Goal: Book appointment/travel/reservation

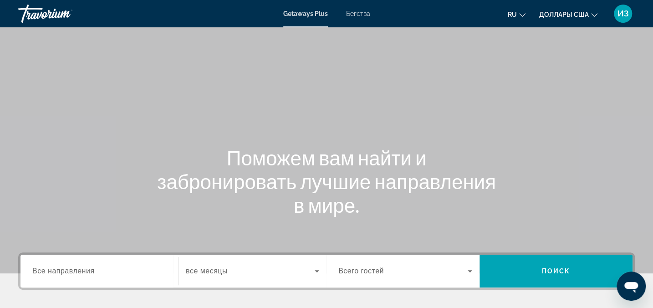
click at [357, 10] on span "Бегства" at bounding box center [358, 13] width 24 height 7
click at [55, 275] on label "Destination Все направления" at bounding box center [63, 271] width 62 height 8
click at [55, 275] on input "Destination Все направления" at bounding box center [99, 271] width 134 height 11
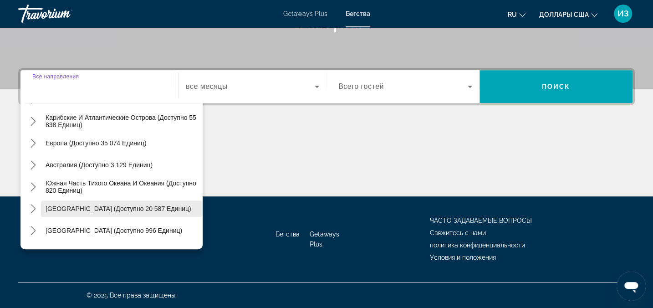
scroll to position [64, 0]
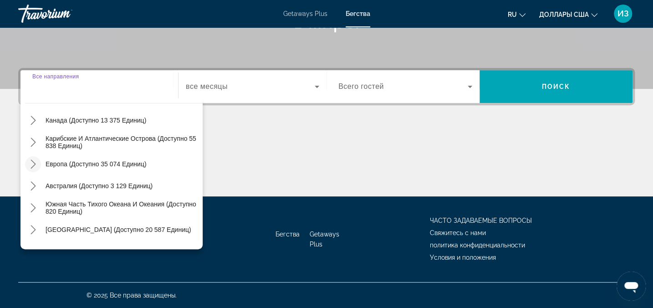
click at [29, 163] on icon "Переключить Европа (доступно 35 074 единиц) подменю" at bounding box center [33, 163] width 9 height 9
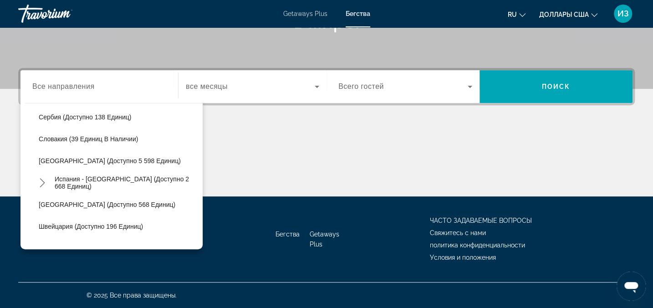
scroll to position [445, 0]
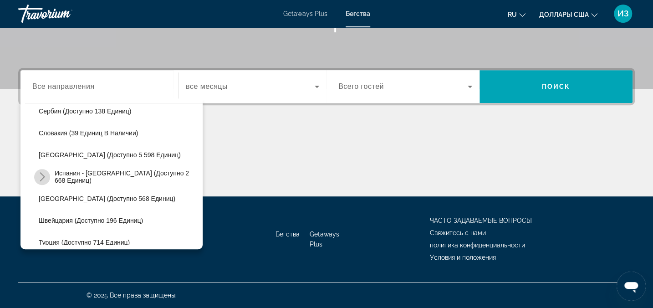
click at [44, 175] on icon "Переключить Испания - Канарские острова (доступно 2,668 единиц) подменю" at bounding box center [42, 176] width 9 height 9
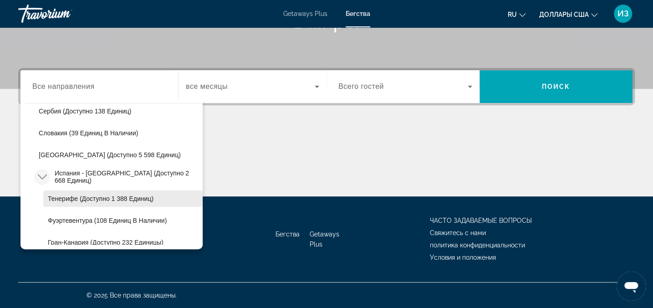
click at [53, 195] on span "Тенерифе (доступно 1 388 единиц)" at bounding box center [101, 198] width 106 height 7
type input "**********"
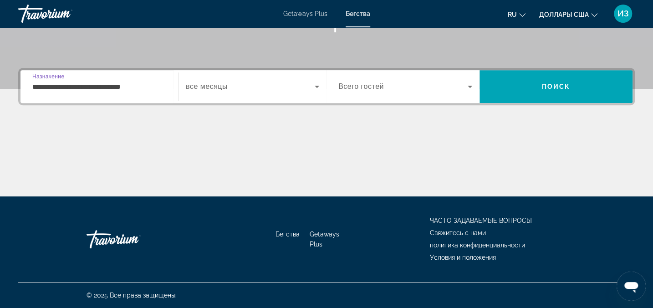
click at [269, 81] on span "Виджет поиска" at bounding box center [250, 86] width 129 height 11
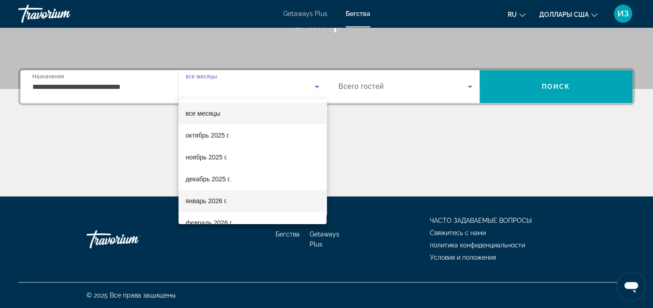
click at [230, 204] on mat-option "январь 2026 г." at bounding box center [253, 201] width 148 height 22
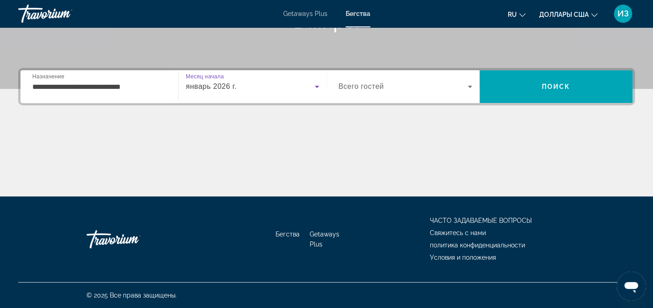
click at [461, 94] on div "Виджет поиска" at bounding box center [405, 87] width 134 height 26
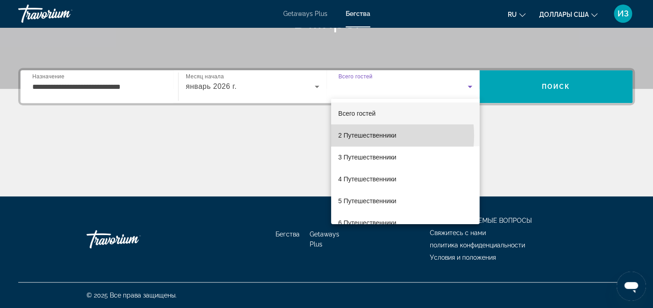
click at [362, 136] on font "2 Путешественники" at bounding box center [367, 135] width 58 height 7
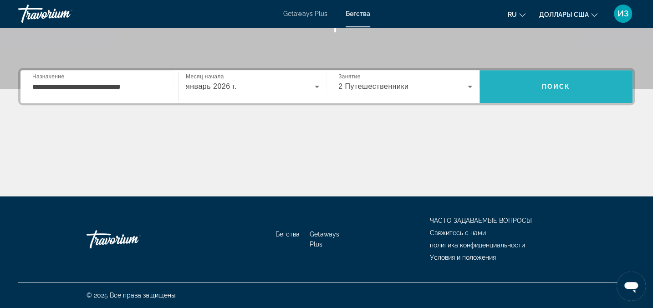
click at [537, 83] on span "Искать" at bounding box center [556, 87] width 153 height 22
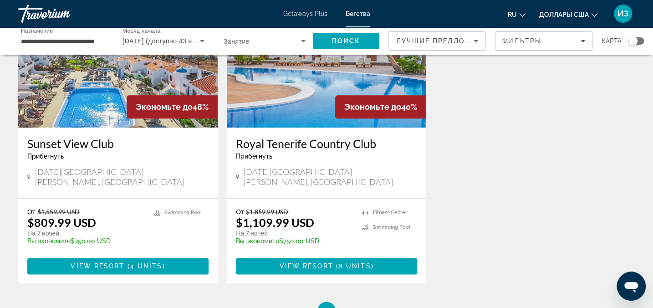
scroll to position [414, 0]
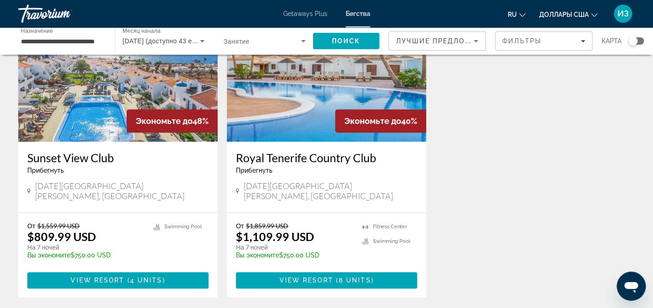
click at [326, 151] on h3 "Royal Tenerife Country Club" at bounding box center [326, 158] width 181 height 14
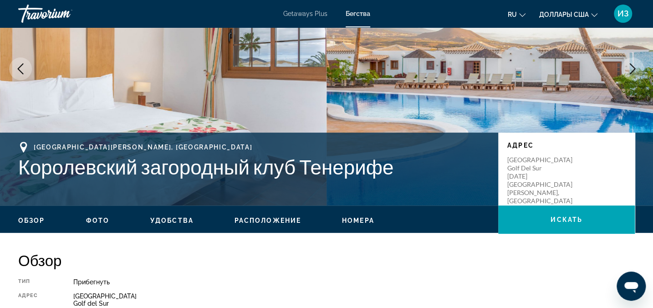
scroll to position [124, 0]
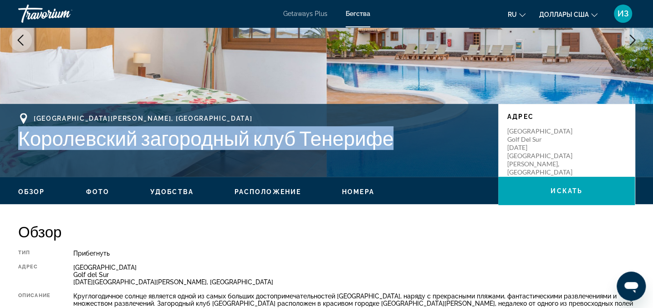
drag, startPoint x: 22, startPoint y: 141, endPoint x: 390, endPoint y: 149, distance: 368.5
click at [390, 149] on h1 "Королевский загородный клуб Тенерифе" at bounding box center [253, 138] width 471 height 24
drag, startPoint x: 390, startPoint y: 149, endPoint x: 381, endPoint y: 143, distance: 10.9
copy h1 "Королевский загородный клуб Тенерифе"
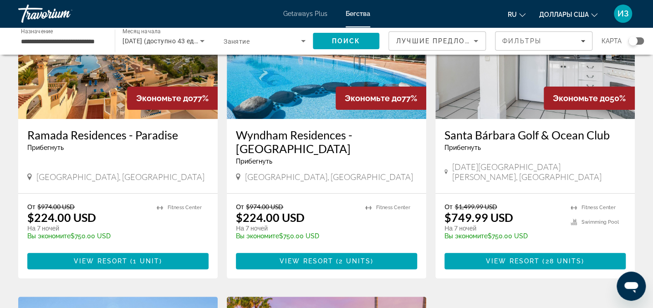
scroll to position [124, 0]
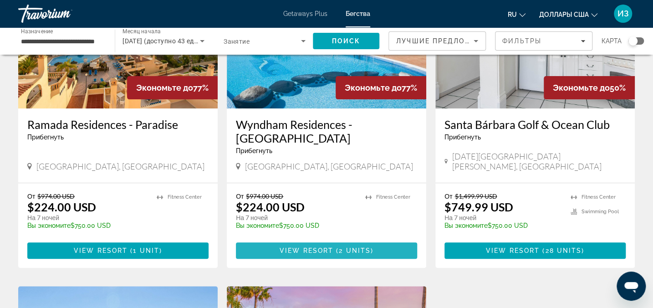
click at [317, 247] on span "View Resort" at bounding box center [307, 250] width 54 height 7
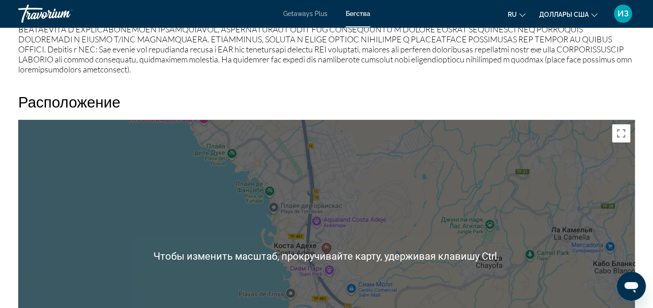
scroll to position [1325, 0]
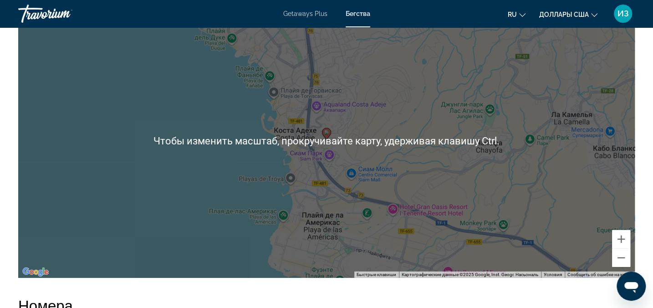
click at [362, 205] on div "Чтобы активировать перетаскивание с помощью клавиатуры, нажмите Alt + Ввод. Пос…" at bounding box center [326, 141] width 617 height 273
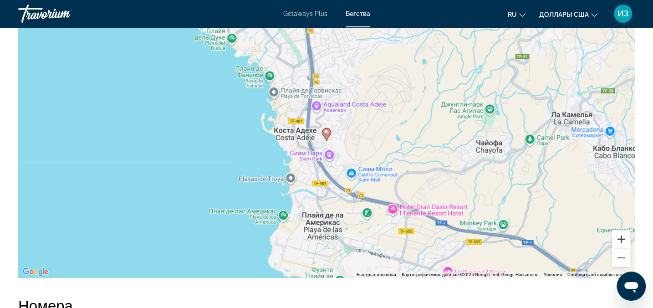
click at [622, 248] on button "Увеличить" at bounding box center [621, 239] width 18 height 18
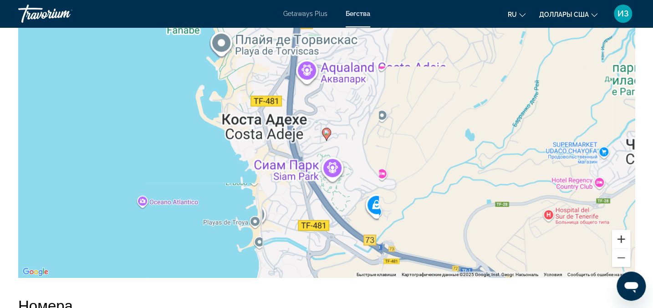
click at [619, 248] on button "Увеличить" at bounding box center [621, 239] width 18 height 18
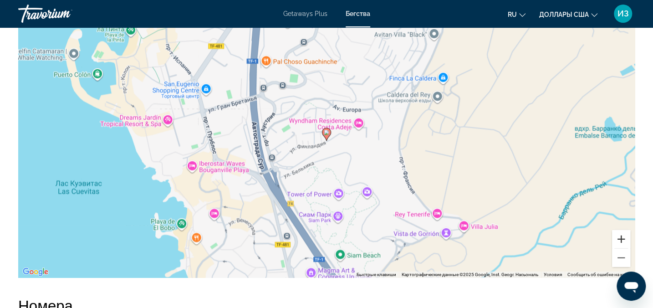
click at [619, 248] on button "Увеличить" at bounding box center [621, 239] width 18 height 18
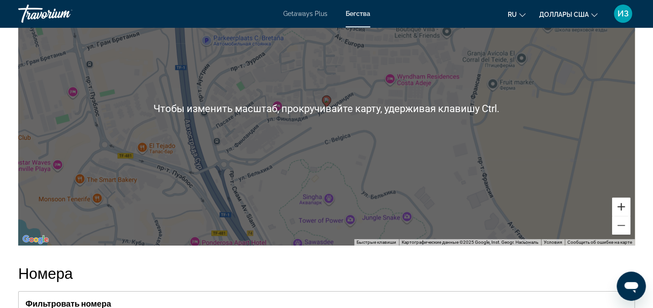
scroll to position [1366, 0]
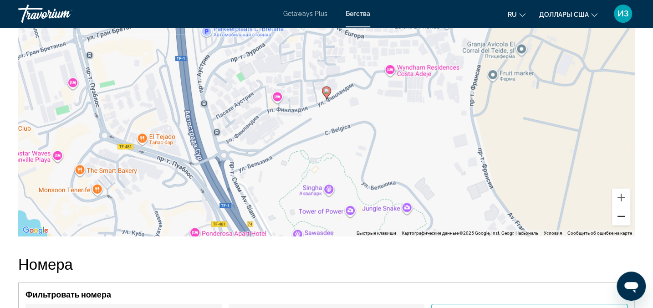
click at [623, 225] on button "Уменьшить" at bounding box center [621, 216] width 18 height 18
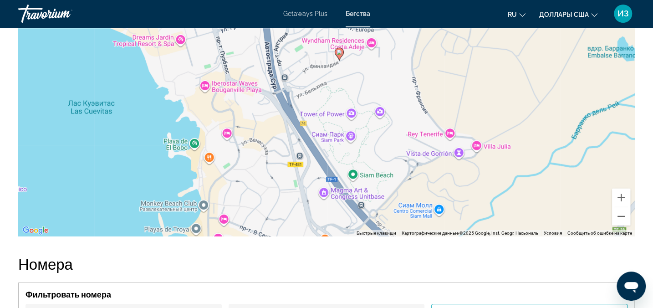
drag, startPoint x: 302, startPoint y: 142, endPoint x: 314, endPoint y: 105, distance: 38.7
click at [314, 105] on div "Чтобы активировать перетаскивание с помощью клавиатуры, нажмите Alt + Ввод. Пос…" at bounding box center [326, 99] width 617 height 273
click at [620, 207] on button "Увеличить" at bounding box center [621, 198] width 18 height 18
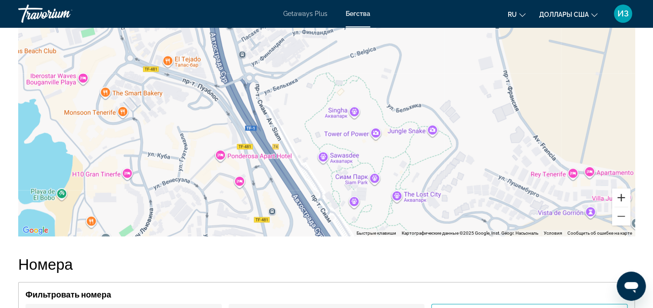
click at [615, 207] on button "Увеличить" at bounding box center [621, 198] width 18 height 18
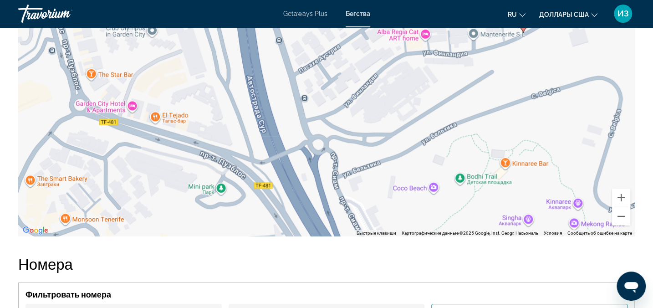
drag, startPoint x: 199, startPoint y: 148, endPoint x: 345, endPoint y: 232, distance: 168.3
click at [346, 236] on div "Чтобы активировать перетаскивание с помощью клавиатуры, нажмите Alt + Ввод. Пос…" at bounding box center [326, 99] width 617 height 273
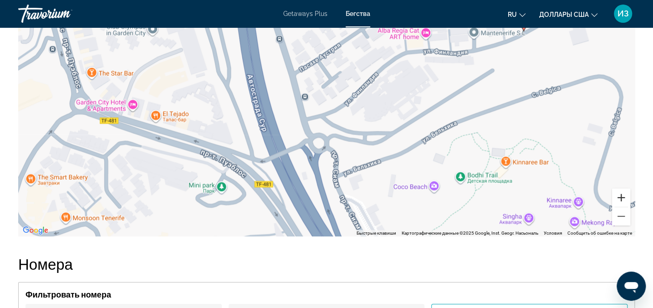
click at [623, 207] on button "Увеличить" at bounding box center [621, 198] width 18 height 18
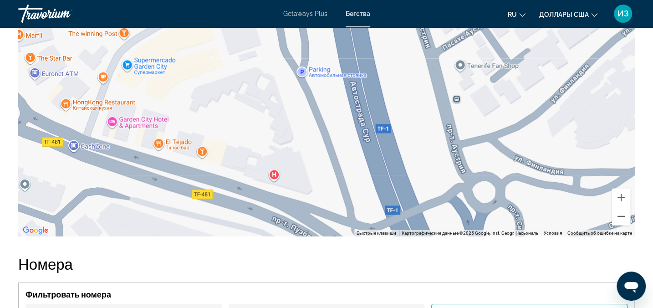
drag, startPoint x: 226, startPoint y: 181, endPoint x: 401, endPoint y: 187, distance: 174.5
click at [401, 187] on div "Чтобы активировать перетаскивание с помощью клавиатуры, нажмите Alt + Ввод. Пос…" at bounding box center [326, 99] width 617 height 273
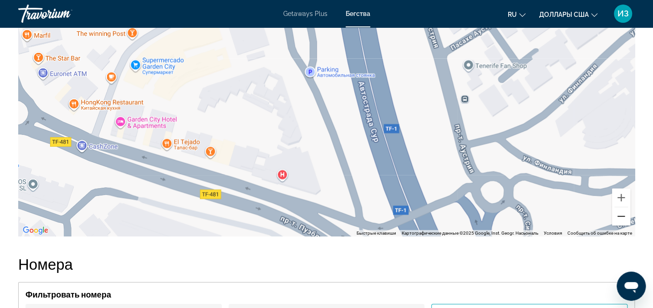
click at [618, 225] on button "Уменьшить" at bounding box center [621, 216] width 18 height 18
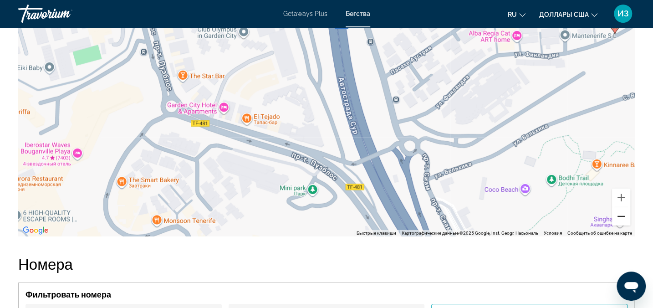
click at [617, 225] on button "Уменьшить" at bounding box center [621, 216] width 18 height 18
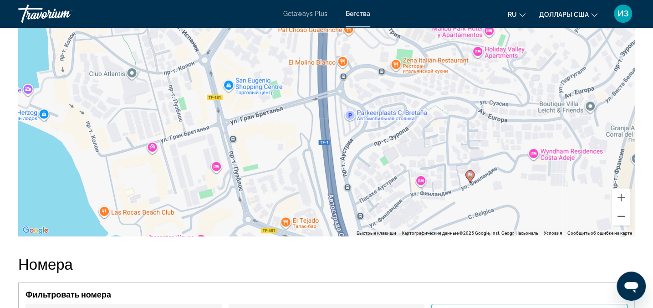
drag, startPoint x: 408, startPoint y: 148, endPoint x: 403, endPoint y: 236, distance: 88.0
click at [403, 236] on div "Чтобы активировать перетаскивание с помощью клавиатуры, нажмите Alt + Ввод. Пос…" at bounding box center [326, 99] width 617 height 273
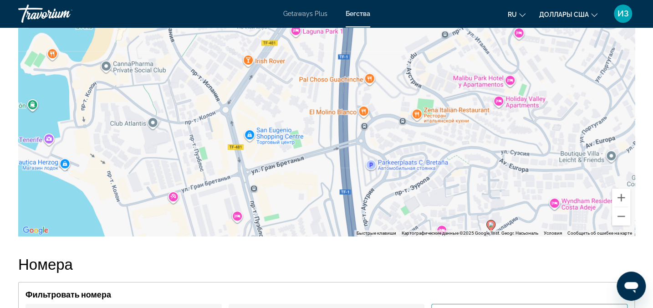
drag, startPoint x: 369, startPoint y: 154, endPoint x: 392, endPoint y: 165, distance: 25.3
click at [392, 165] on div "Чтобы активировать перетаскивание с помощью клавиатуры, нажмите Alt + Ввод. Пос…" at bounding box center [326, 99] width 617 height 273
drag, startPoint x: 321, startPoint y: 236, endPoint x: 389, endPoint y: 99, distance: 153.4
click at [377, 114] on div "Чтобы активировать перетаскивание с помощью клавиатуры, нажмите Alt + Ввод. Пос…" at bounding box center [326, 99] width 617 height 273
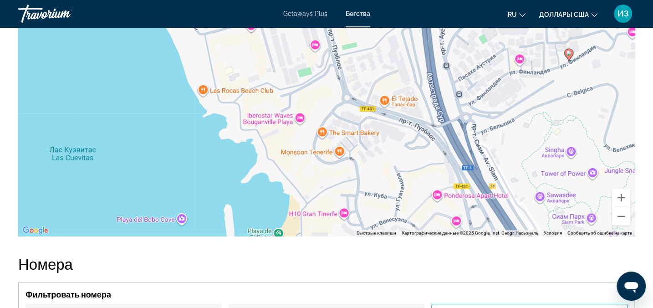
drag, startPoint x: 438, startPoint y: 65, endPoint x: 347, endPoint y: 147, distance: 122.5
click at [367, 189] on div "Чтобы активировать перетаскивание с помощью клавиатуры, нажмите Alt + Ввод. Пос…" at bounding box center [326, 99] width 617 height 273
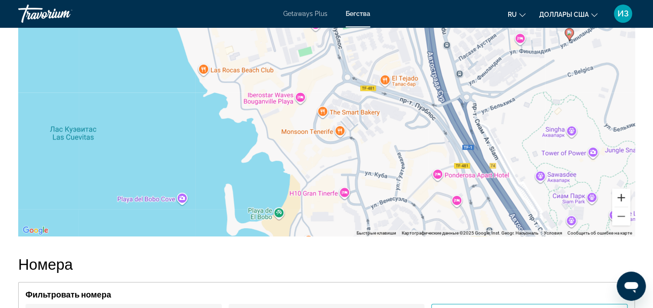
click at [624, 207] on button "Увеличить" at bounding box center [621, 198] width 18 height 18
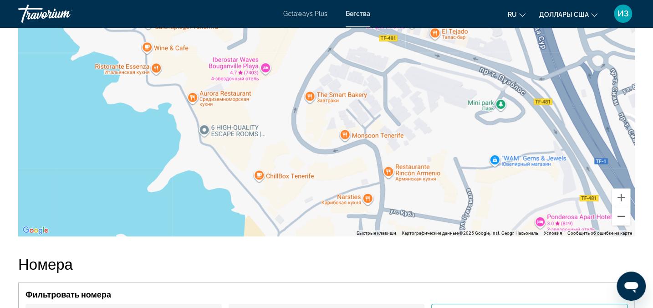
drag, startPoint x: 363, startPoint y: 199, endPoint x: 336, endPoint y: 99, distance: 104.3
click at [342, 120] on div "Чтобы активировать перетаскивание с помощью клавиатуры, нажмите Alt + Ввод. Пос…" at bounding box center [326, 99] width 617 height 273
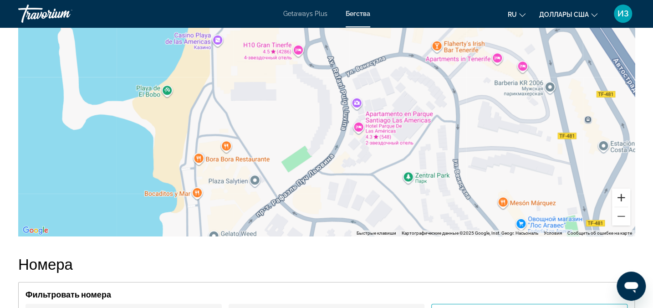
click at [617, 207] on button "Увеличить" at bounding box center [621, 198] width 18 height 18
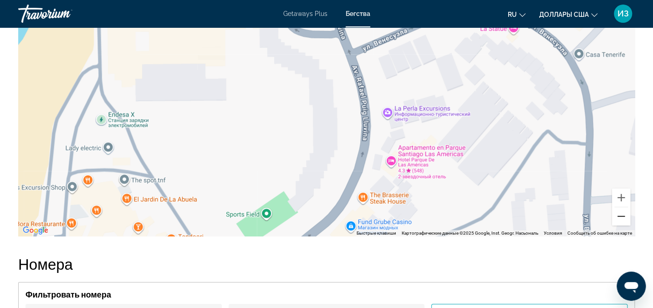
click at [621, 225] on button "Уменьшить" at bounding box center [621, 216] width 18 height 18
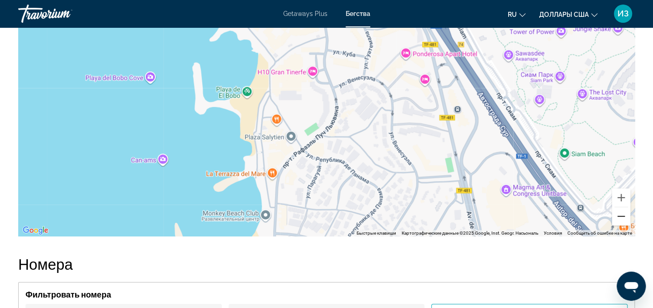
click at [619, 225] on button "Уменьшить" at bounding box center [621, 216] width 18 height 18
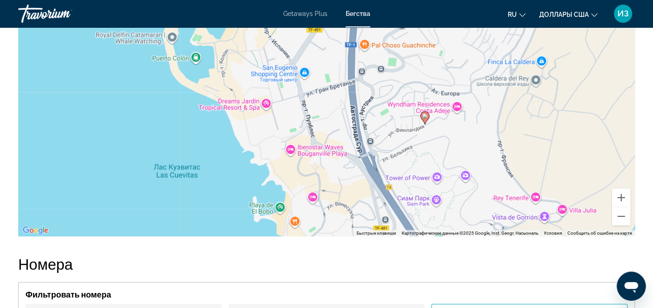
drag, startPoint x: 483, startPoint y: 107, endPoint x: 478, endPoint y: 227, distance: 119.9
click at [478, 227] on div "Чтобы активировать перетаскивание с помощью клавиатуры, нажмите Alt + Ввод. Пос…" at bounding box center [326, 99] width 617 height 273
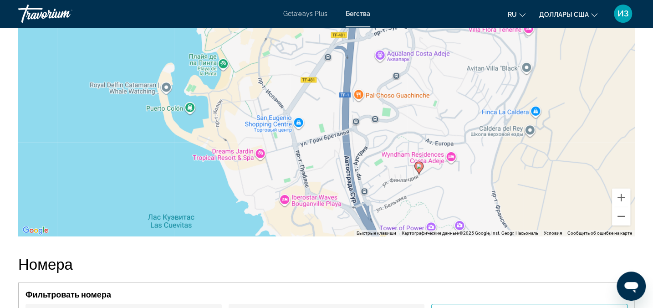
drag, startPoint x: 496, startPoint y: 141, endPoint x: 491, endPoint y: 169, distance: 29.1
click at [491, 169] on div "Чтобы активировать перетаскивание с помощью клавиатуры, нажмите Alt + Ввод. Пос…" at bounding box center [326, 99] width 617 height 273
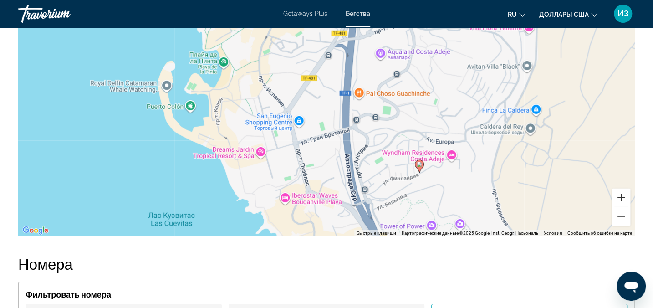
click at [618, 207] on button "Увеличить" at bounding box center [621, 198] width 18 height 18
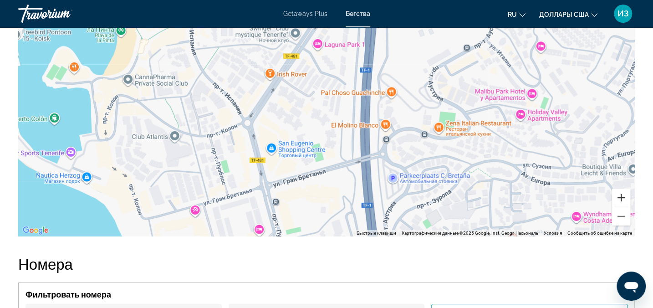
click at [619, 207] on button "Увеличить" at bounding box center [621, 198] width 18 height 18
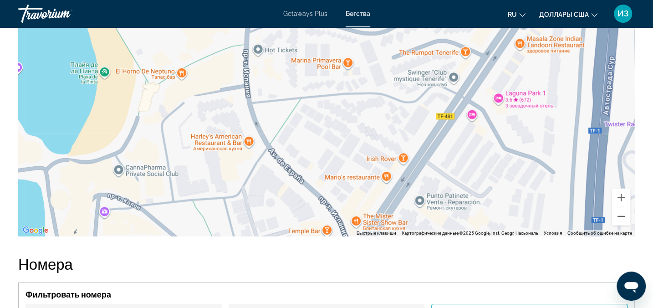
drag, startPoint x: 267, startPoint y: 129, endPoint x: 403, endPoint y: 178, distance: 144.6
click at [457, 232] on div "Основное содержание" at bounding box center [326, 99] width 617 height 273
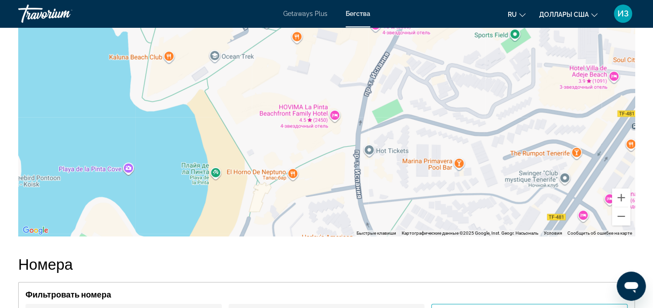
drag, startPoint x: 322, startPoint y: 132, endPoint x: 405, endPoint y: 148, distance: 84.8
click at [431, 197] on div "Основное содержание" at bounding box center [326, 99] width 617 height 273
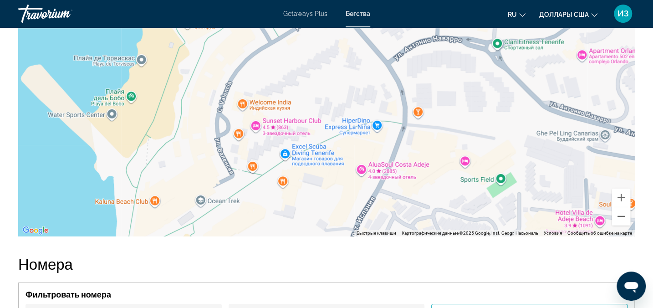
drag, startPoint x: 307, startPoint y: 45, endPoint x: 283, endPoint y: 179, distance: 136.5
click at [292, 190] on div "Основное содержание" at bounding box center [326, 99] width 617 height 273
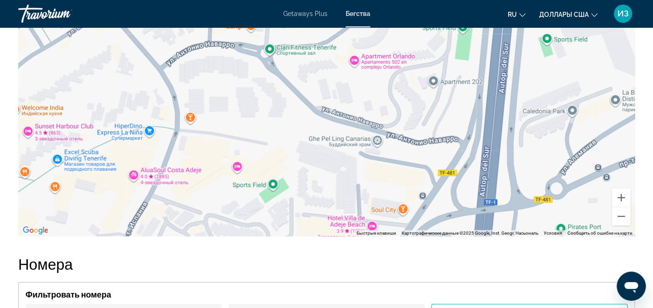
drag, startPoint x: 350, startPoint y: 127, endPoint x: 121, endPoint y: 121, distance: 229.6
click at [123, 137] on div "Основное содержание" at bounding box center [326, 99] width 617 height 273
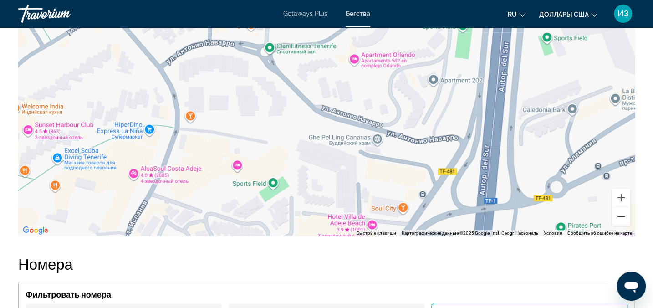
click at [618, 225] on button "Уменьшить" at bounding box center [621, 216] width 18 height 18
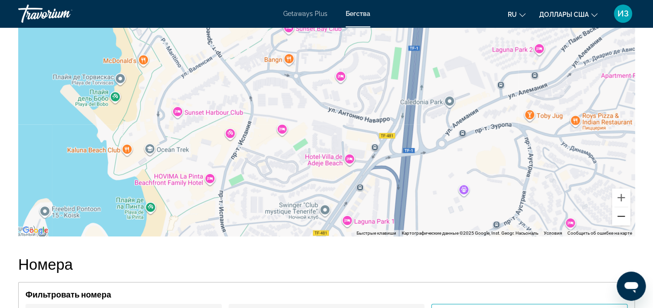
click at [618, 225] on button "Уменьшить" at bounding box center [621, 216] width 18 height 18
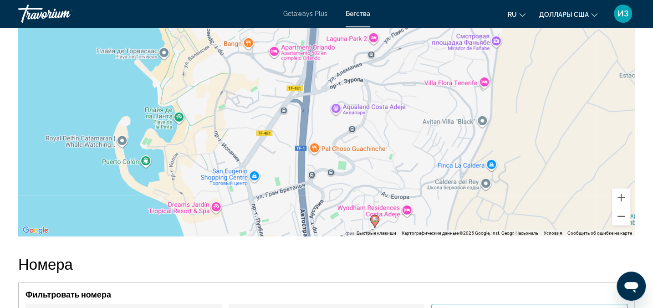
drag, startPoint x: 522, startPoint y: 216, endPoint x: 463, endPoint y: 182, distance: 68.1
click at [463, 182] on div "Чтобы активировать перетаскивание с помощью клавиатуры, нажмите Alt + Ввод. Пос…" at bounding box center [326, 99] width 617 height 273
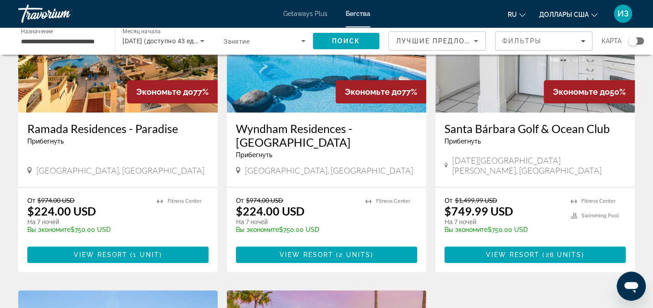
scroll to position [124, 0]
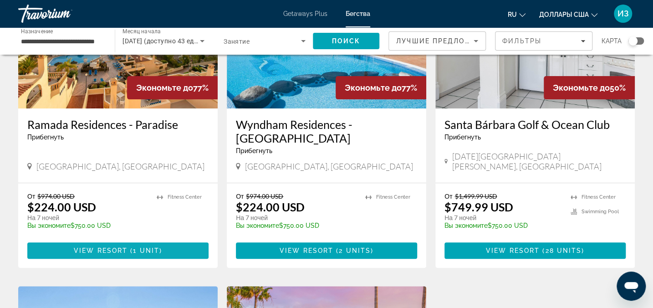
click at [104, 247] on span "View Resort" at bounding box center [101, 250] width 54 height 7
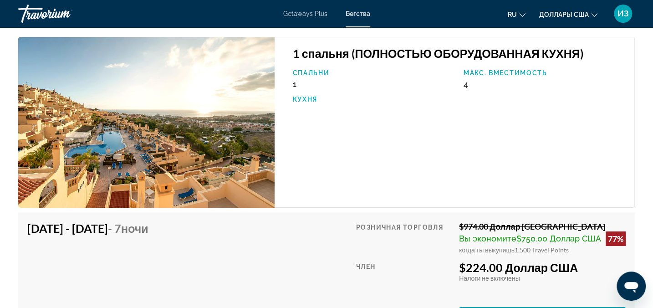
scroll to position [1569, 0]
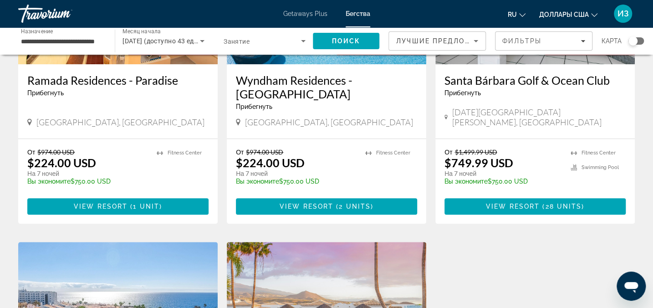
scroll to position [165, 0]
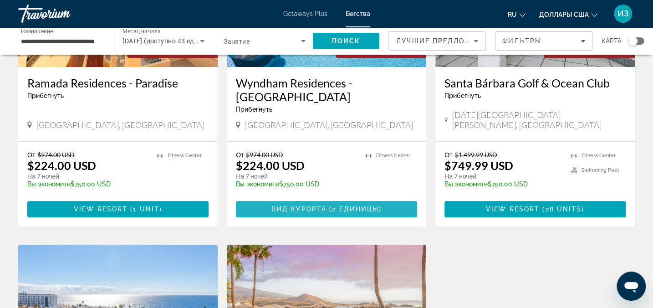
click at [355, 205] on span "2 единицы" at bounding box center [355, 208] width 47 height 7
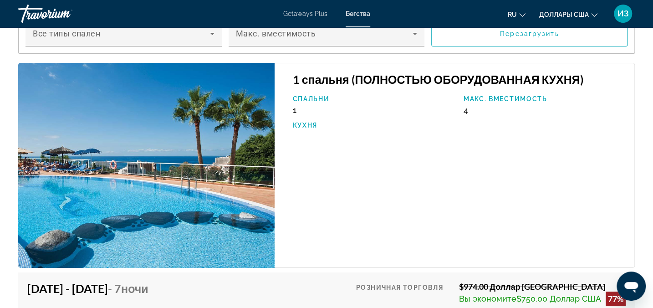
scroll to position [1532, 0]
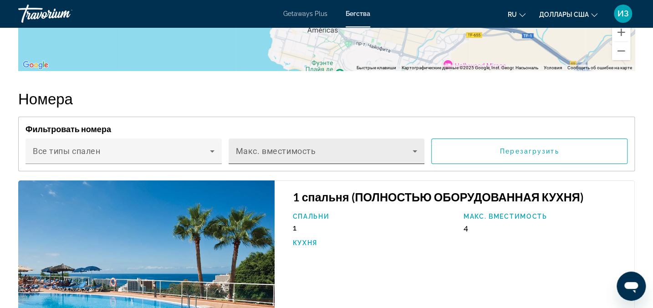
click at [414, 160] on div "Основное содержание" at bounding box center [327, 154] width 182 height 11
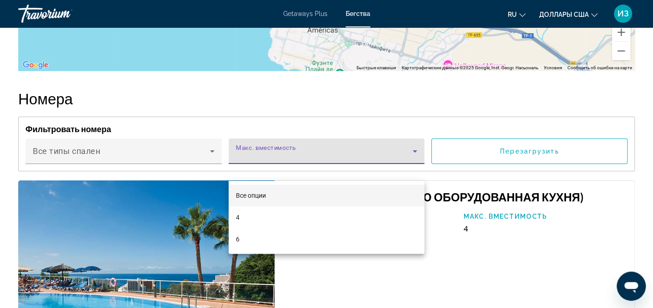
click at [297, 168] on div at bounding box center [326, 154] width 653 height 308
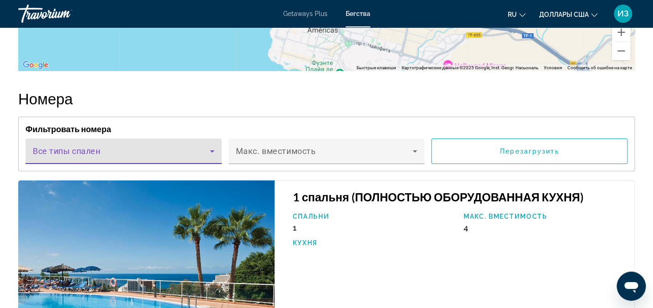
click at [200, 160] on span "Основное содержание" at bounding box center [121, 154] width 177 height 11
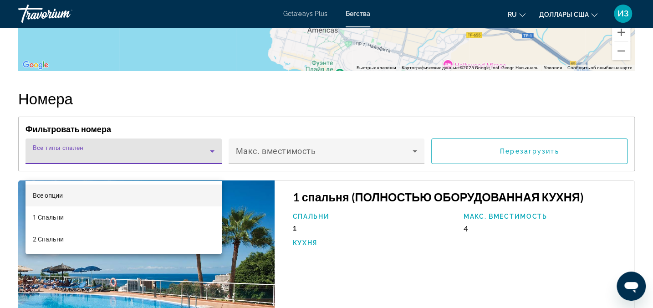
click at [199, 165] on div at bounding box center [326, 154] width 653 height 308
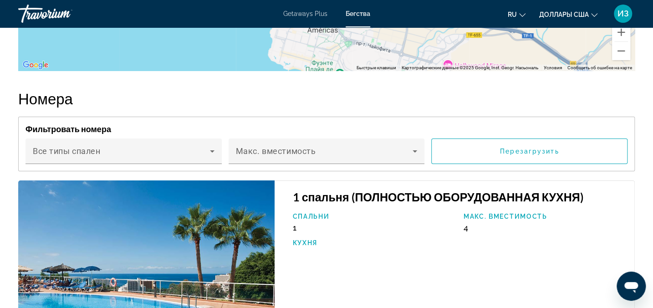
click at [199, 164] on div "Bedroom Types Все типы спален" at bounding box center [124, 151] width 182 height 26
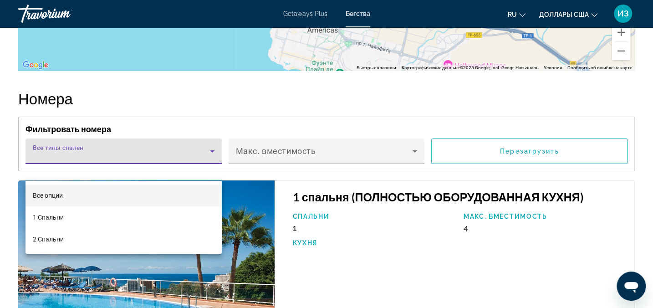
click at [134, 173] on div at bounding box center [326, 154] width 653 height 308
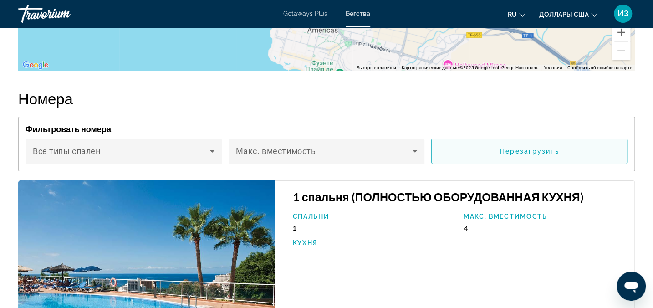
click at [500, 162] on span "Основное содержание" at bounding box center [529, 151] width 195 height 22
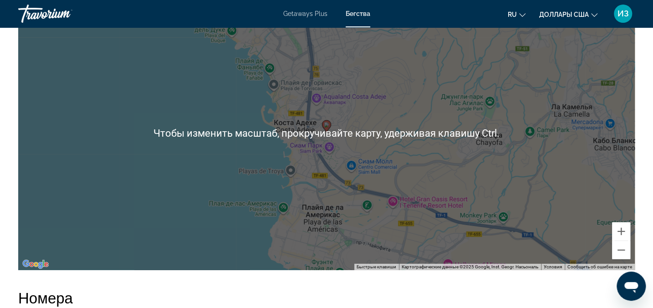
scroll to position [1325, 0]
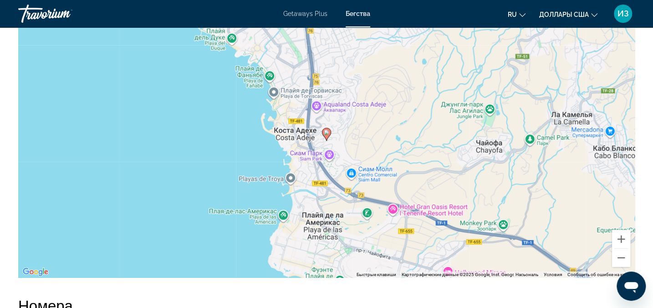
click at [459, 182] on div "Чтобы активировать перетаскивание с помощью клавиатуры, нажмите Alt + Ввод. Пос…" at bounding box center [326, 141] width 617 height 273
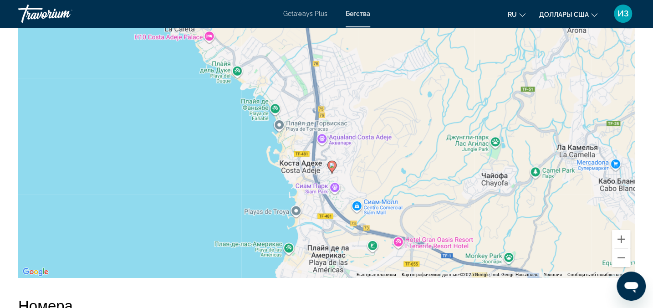
drag, startPoint x: 352, startPoint y: 171, endPoint x: 359, endPoint y: 204, distance: 33.4
click at [359, 204] on div "Чтобы активировать перетаскивание с помощью клавиатуры, нажмите Alt + Ввод. Пос…" at bounding box center [326, 141] width 617 height 273
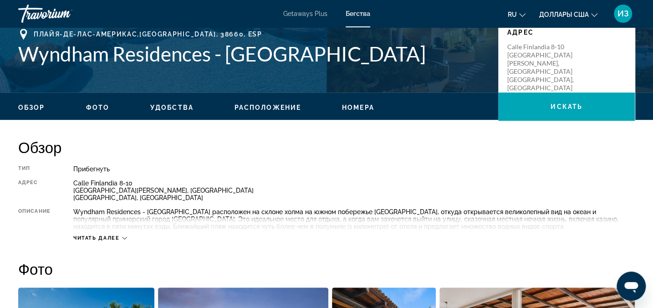
scroll to position [124, 0]
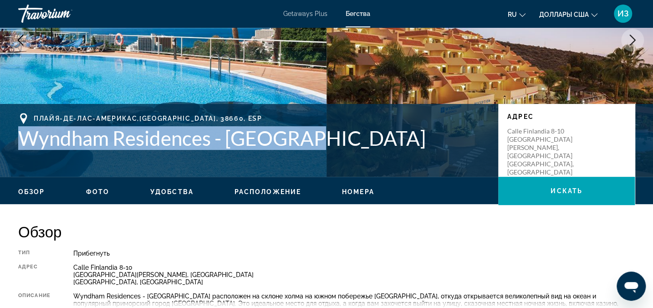
drag, startPoint x: 19, startPoint y: 134, endPoint x: 317, endPoint y: 153, distance: 297.9
click at [317, 153] on div "[GEOGRAPHIC_DATA],[GEOGRAPHIC_DATA], 38660, [GEOGRAPHIC_DATA] - [GEOGRAPHIC_DAT…" at bounding box center [326, 140] width 653 height 55
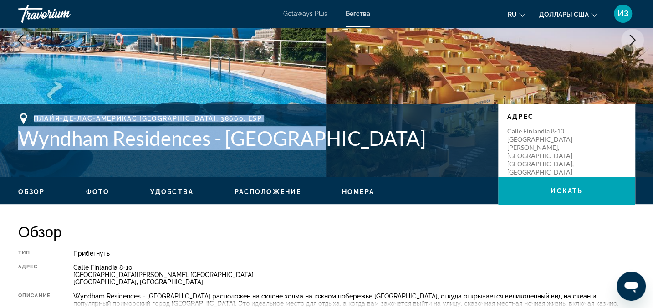
drag, startPoint x: 31, startPoint y: 115, endPoint x: 313, endPoint y: 148, distance: 283.8
click at [313, 148] on div "[GEOGRAPHIC_DATA],[GEOGRAPHIC_DATA], 38660, [GEOGRAPHIC_DATA] - [GEOGRAPHIC_DAT…" at bounding box center [253, 131] width 471 height 37
drag, startPoint x: 313, startPoint y: 148, endPoint x: 287, endPoint y: 136, distance: 28.9
copy div "[GEOGRAPHIC_DATA],[GEOGRAPHIC_DATA], 38660, [GEOGRAPHIC_DATA] - [GEOGRAPHIC_DAT…"
click at [69, 165] on div "[GEOGRAPHIC_DATA],[GEOGRAPHIC_DATA], 38660, [GEOGRAPHIC_DATA] - [GEOGRAPHIC_DAT…" at bounding box center [326, 140] width 653 height 55
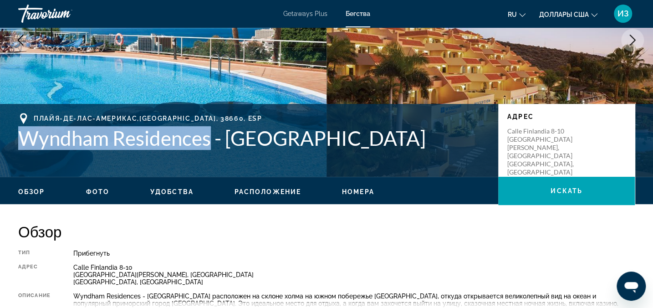
drag, startPoint x: 20, startPoint y: 142, endPoint x: 212, endPoint y: 147, distance: 192.3
click at [212, 147] on h1 "Wyndham Residences - [GEOGRAPHIC_DATA]" at bounding box center [253, 138] width 471 height 24
drag, startPoint x: 212, startPoint y: 147, endPoint x: 164, endPoint y: 146, distance: 47.8
copy h1 "Wyndham Residences"
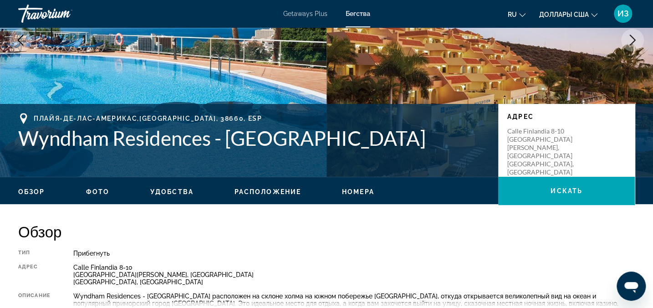
click at [318, 250] on div "Прибегнуть" at bounding box center [354, 253] width 562 height 7
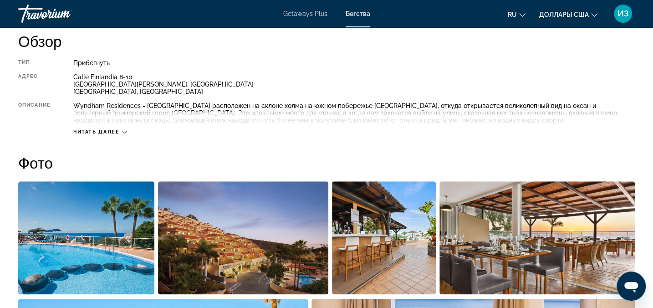
scroll to position [373, 0]
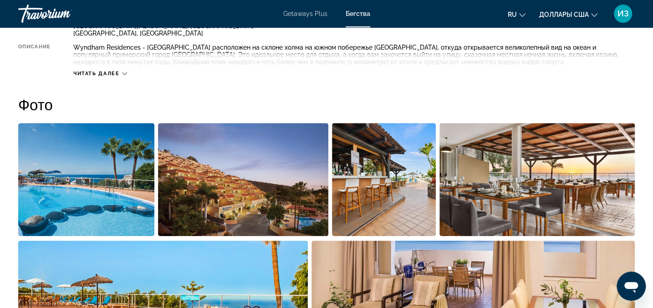
click at [121, 71] on div "Читать далее" at bounding box center [100, 74] width 54 height 6
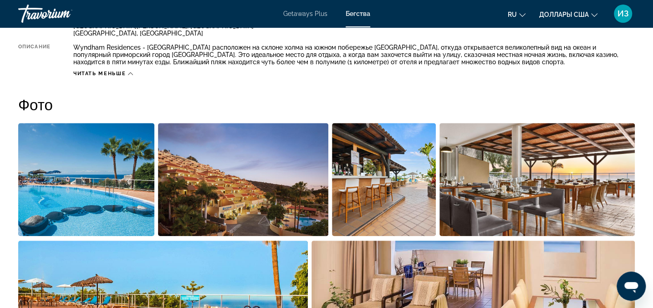
click at [91, 195] on img "Открыть полноэкранный слайдер изображений" at bounding box center [86, 179] width 136 height 113
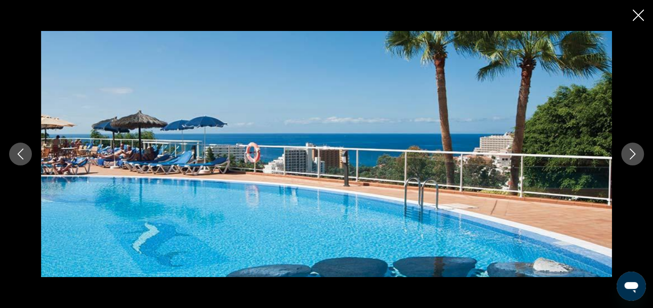
click at [637, 157] on icon "Следующее изображение" at bounding box center [632, 153] width 11 height 11
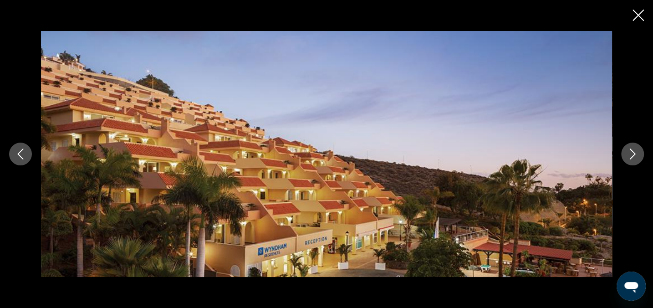
click at [636, 154] on icon "Следующее изображение" at bounding box center [632, 153] width 11 height 11
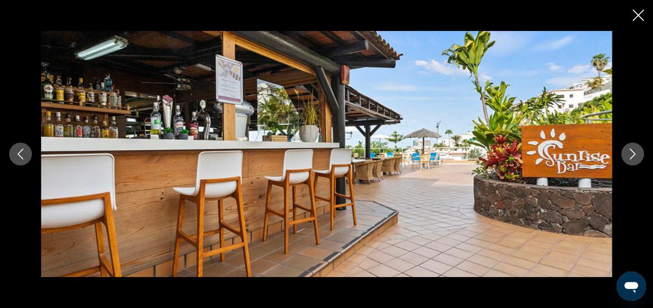
click at [637, 153] on icon "Следующее изображение" at bounding box center [632, 153] width 11 height 11
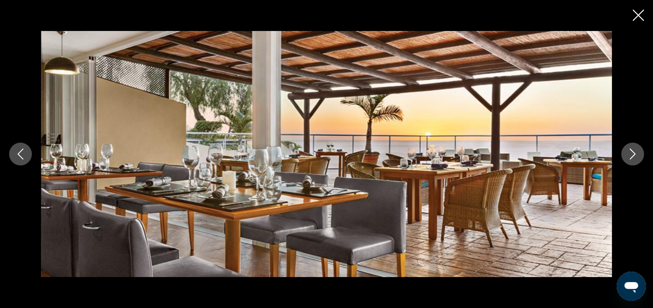
click at [634, 155] on icon "Следующее изображение" at bounding box center [632, 153] width 11 height 11
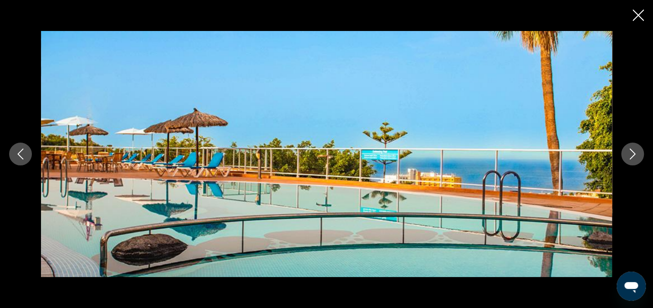
click at [636, 155] on icon "Следующее изображение" at bounding box center [632, 153] width 11 height 11
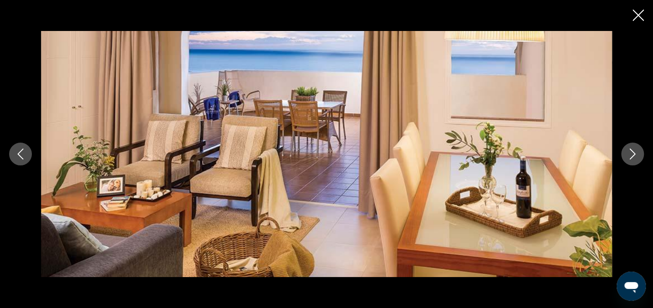
click at [638, 153] on button "Следующее изображение" at bounding box center [632, 154] width 23 height 23
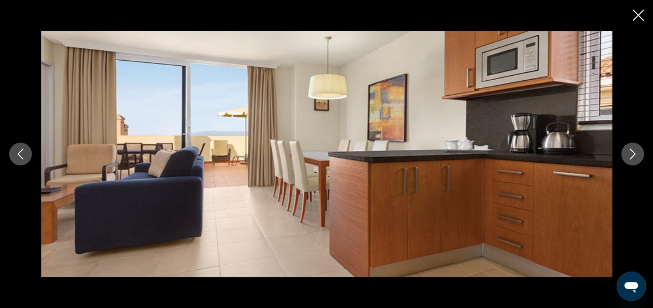
click at [638, 153] on button "Следующее изображение" at bounding box center [632, 154] width 23 height 23
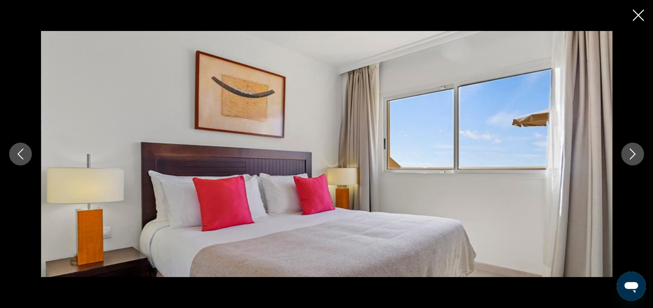
click at [639, 153] on button "Следующее изображение" at bounding box center [632, 154] width 23 height 23
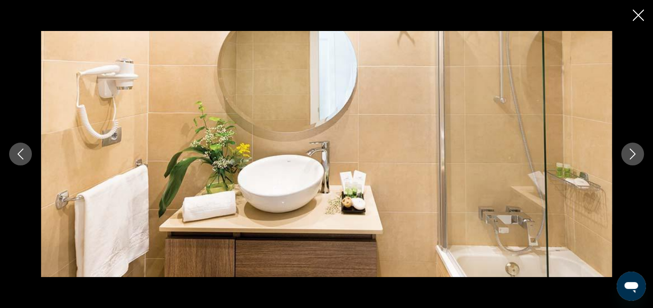
click at [642, 151] on button "Следующее изображение" at bounding box center [632, 154] width 23 height 23
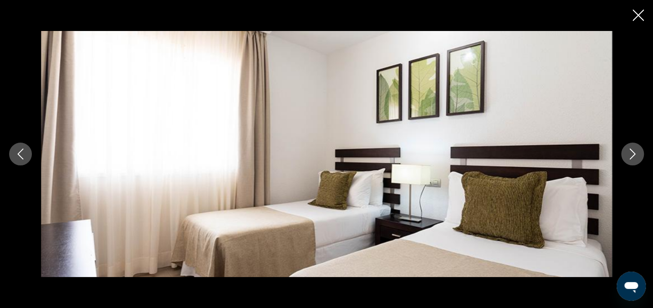
click at [642, 151] on button "Следующее изображение" at bounding box center [632, 154] width 23 height 23
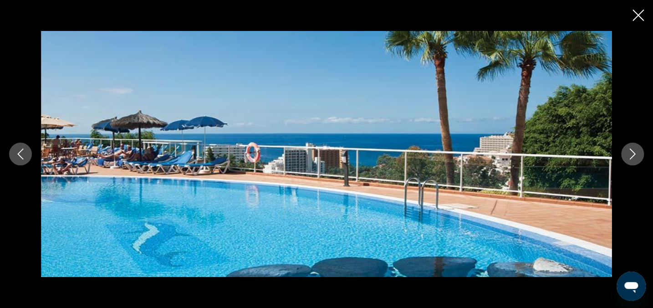
click at [637, 151] on icon "Следующее изображение" at bounding box center [632, 153] width 11 height 11
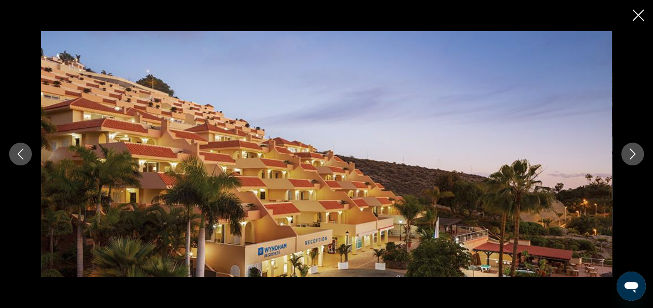
scroll to position [455, 0]
click at [638, 19] on icon "Закрыть слайд-шоу" at bounding box center [638, 15] width 11 height 11
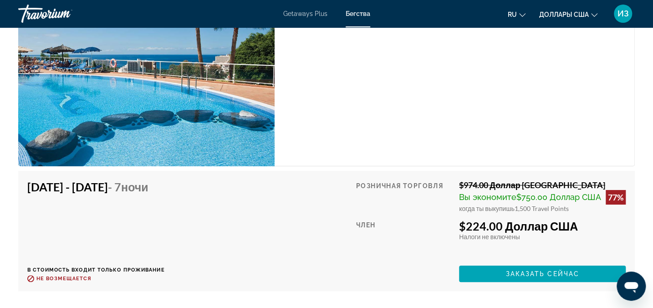
scroll to position [1780, 0]
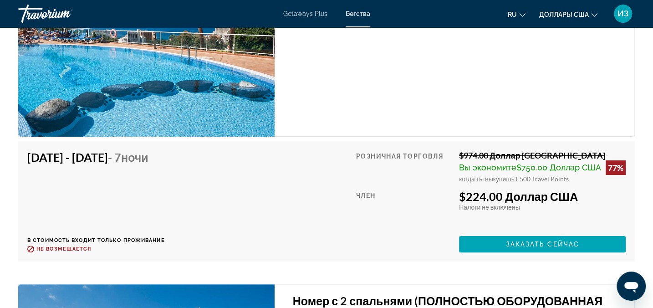
click at [416, 128] on div "1 спальня (ПОЛНОСТЬЮ ОБОРУДОВАННАЯ КУХНЯ) Спальни 1 Макс. вместимость 4 Кухня" at bounding box center [455, 34] width 361 height 205
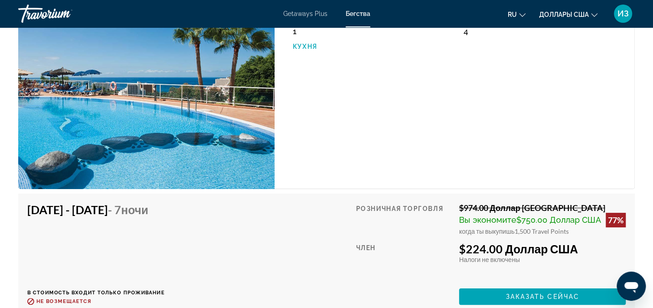
scroll to position [1739, 0]
